Goal: Use online tool/utility: Utilize a website feature to perform a specific function

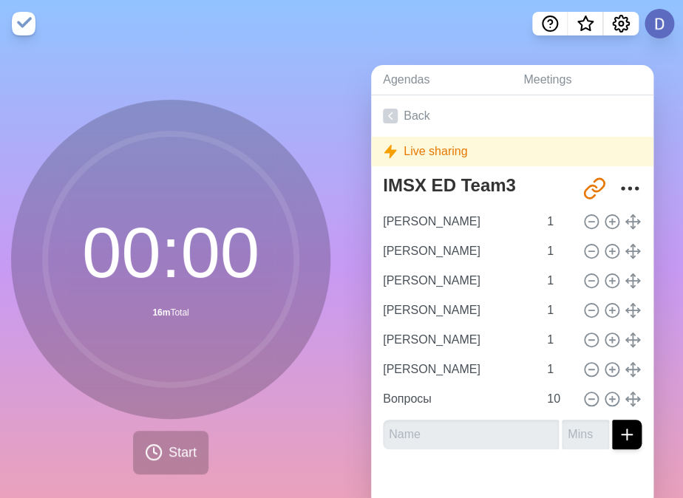
click at [21, 23] on img at bounding box center [24, 24] width 24 height 24
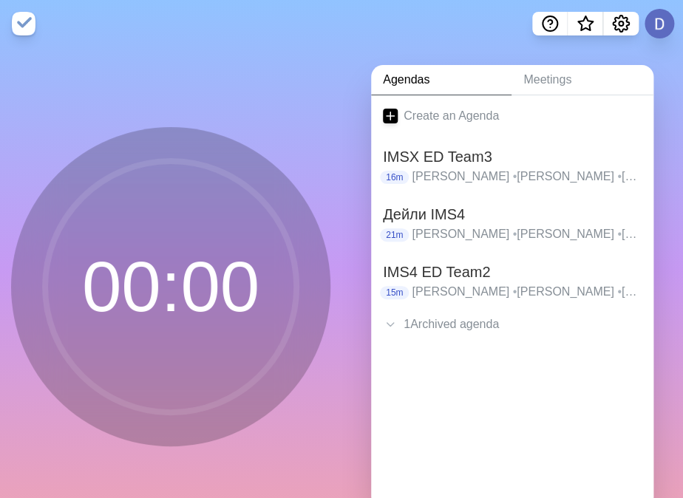
click at [21, 23] on img at bounding box center [24, 24] width 24 height 24
click at [468, 163] on h2 "IMSX ED Team3" at bounding box center [512, 157] width 259 height 22
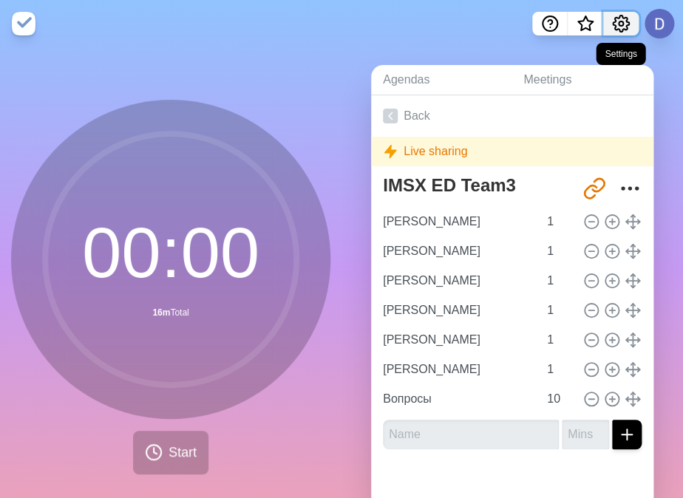
click at [620, 22] on icon "Settings" at bounding box center [621, 24] width 18 height 18
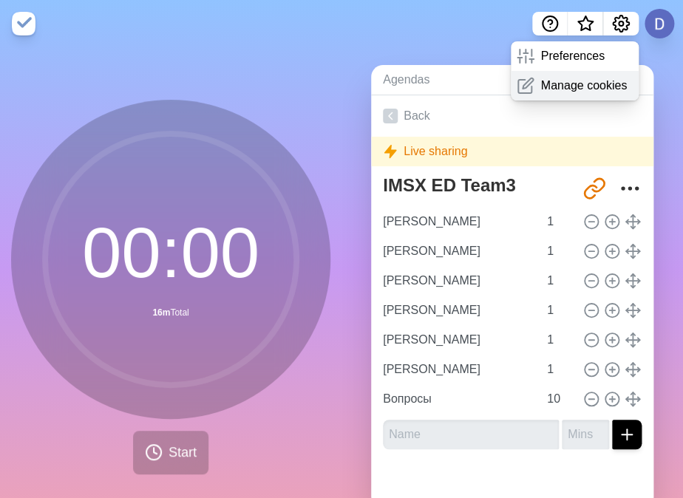
click at [553, 86] on p "Manage cookies" at bounding box center [583, 86] width 86 height 18
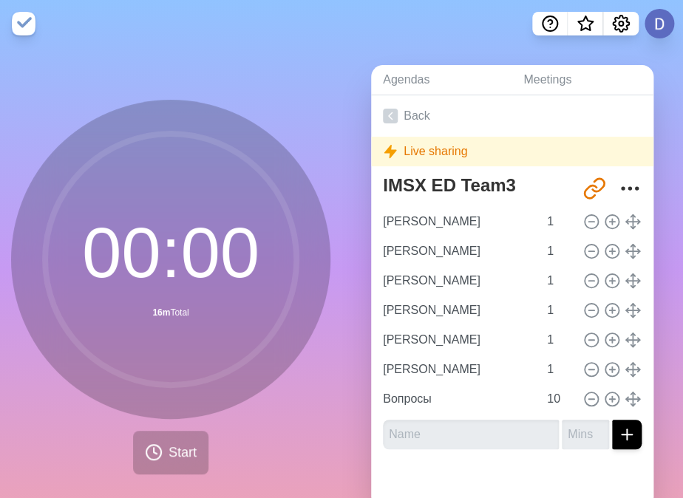
click at [58, 479] on div "00 : 00 16m Total Start" at bounding box center [170, 292] width 341 height 491
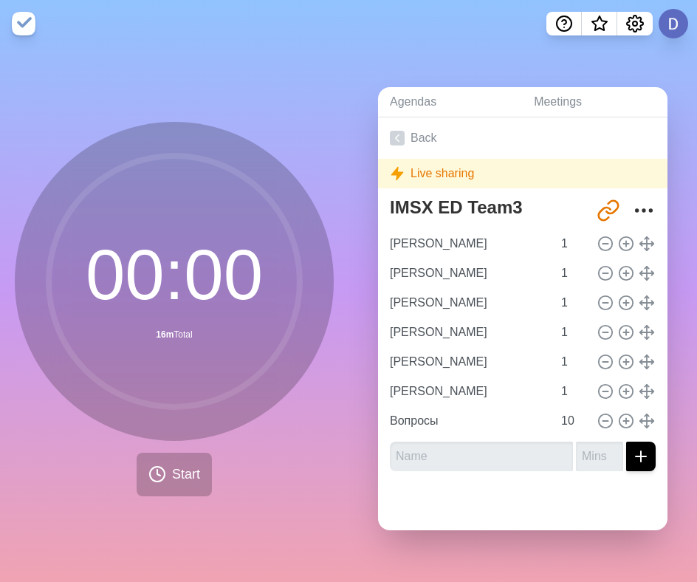
click at [462, 168] on div "Live sharing" at bounding box center [523, 174] width 290 height 30
click at [174, 479] on button "Start" at bounding box center [174, 475] width 75 height 44
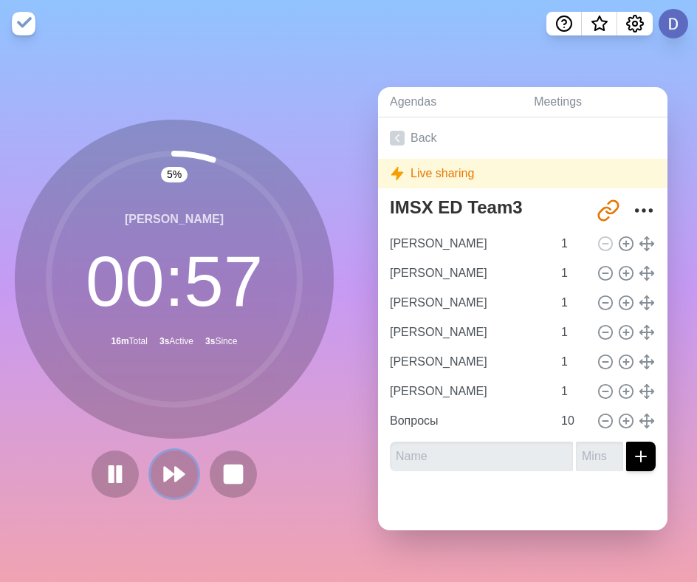
click at [174, 479] on icon at bounding box center [175, 475] width 24 height 24
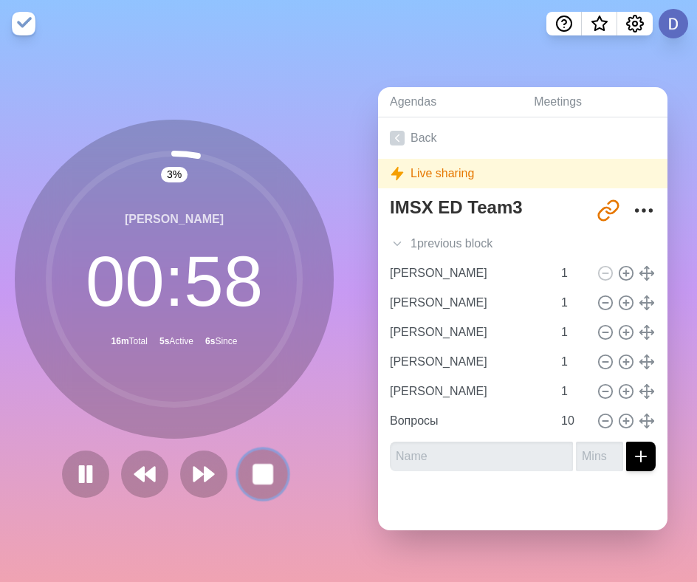
click at [263, 468] on rect at bounding box center [262, 474] width 18 height 18
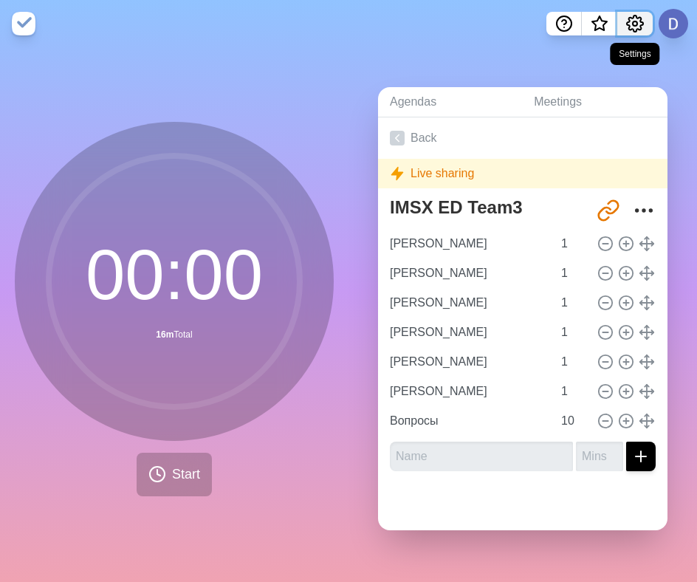
click at [638, 24] on icon "Settings" at bounding box center [636, 24] width 18 height 18
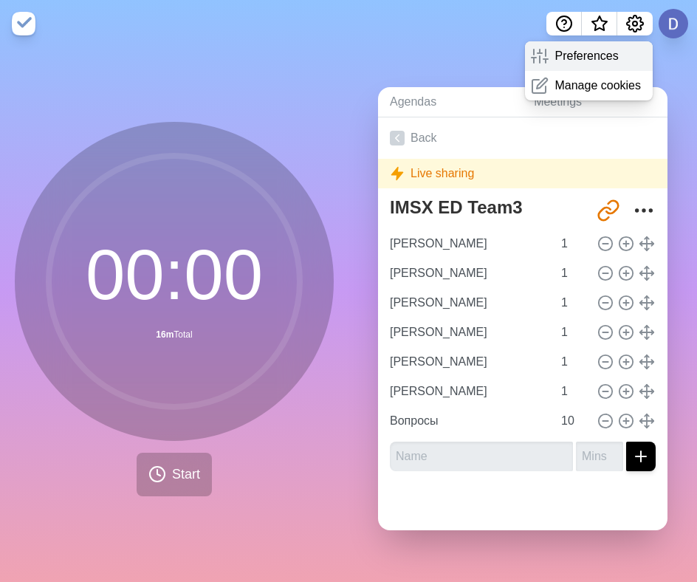
click at [603, 57] on p "Preferences" at bounding box center [587, 56] width 64 height 18
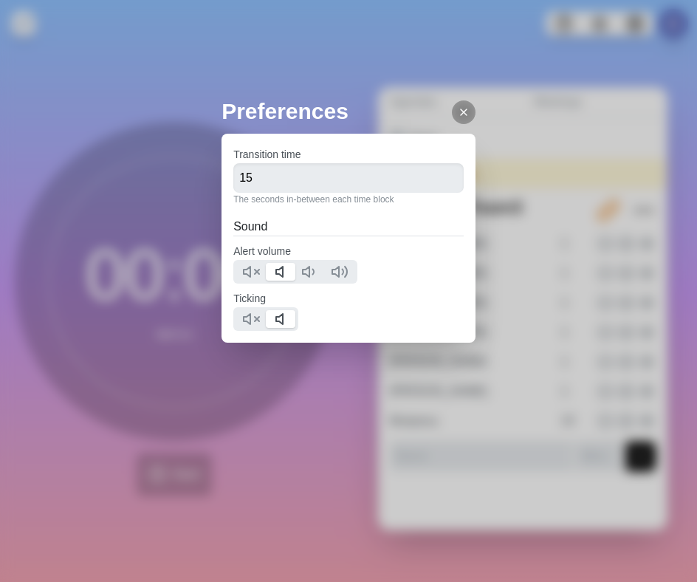
click at [458, 115] on icon at bounding box center [464, 112] width 12 height 12
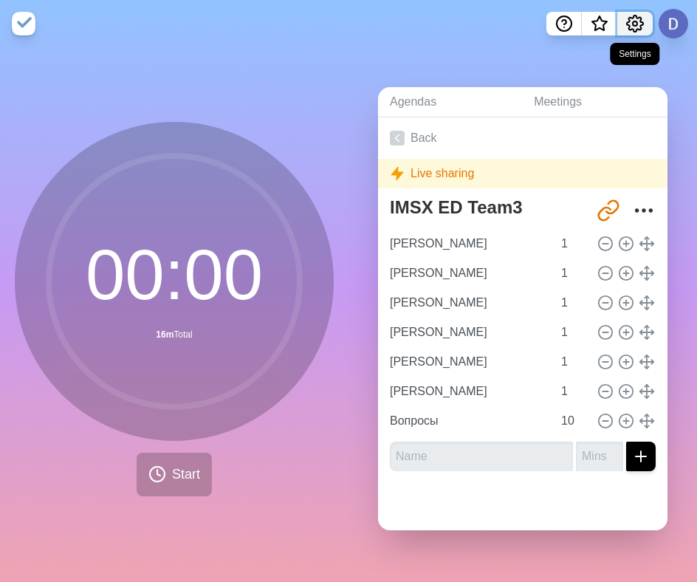
click at [639, 26] on icon "Settings" at bounding box center [636, 24] width 18 height 18
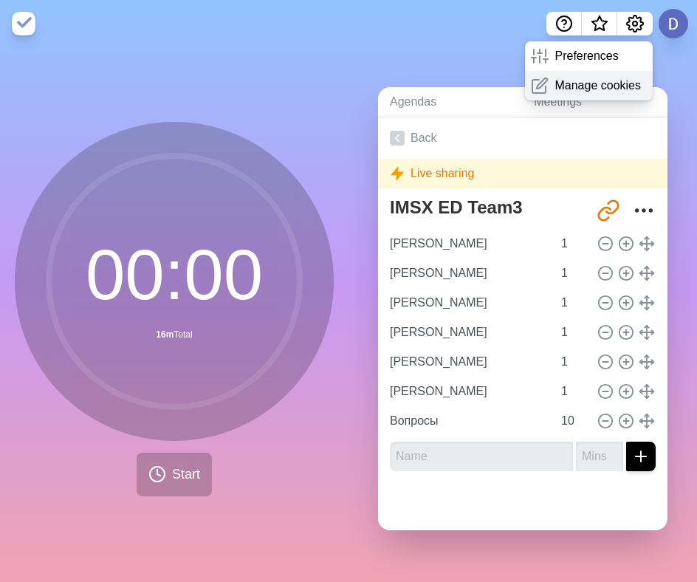
click at [590, 86] on p "Manage cookies" at bounding box center [598, 86] width 86 height 18
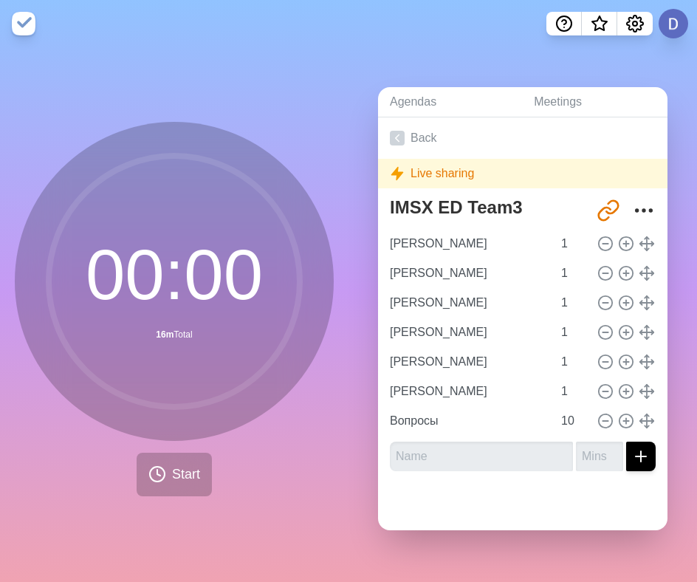
click at [211, 546] on div "00 : 00 16m Total Start" at bounding box center [174, 314] width 349 height 535
